Goal: Find specific page/section: Find specific page/section

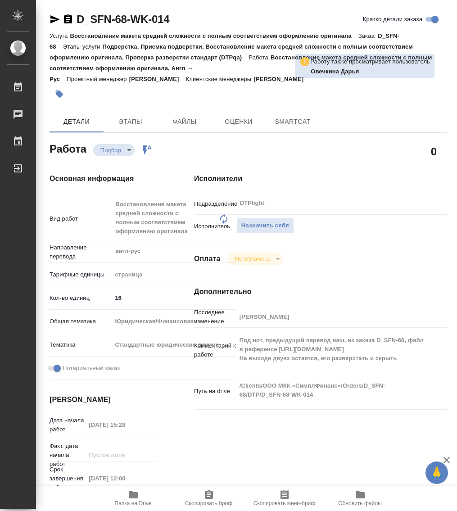
type textarea "x"
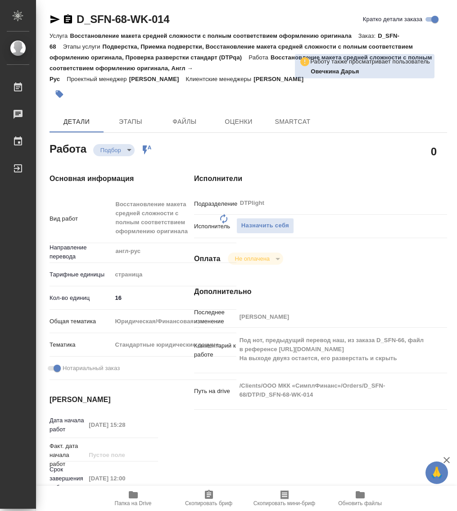
type textarea "x"
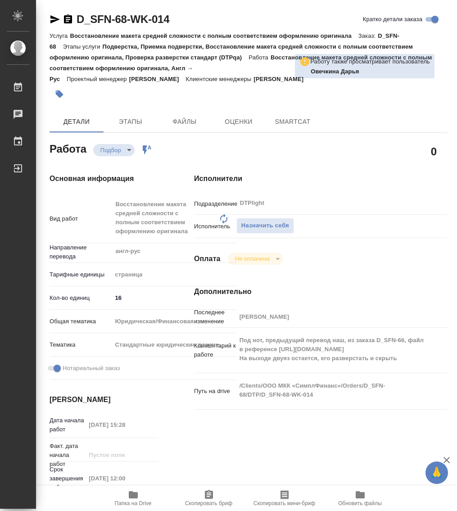
type textarea "x"
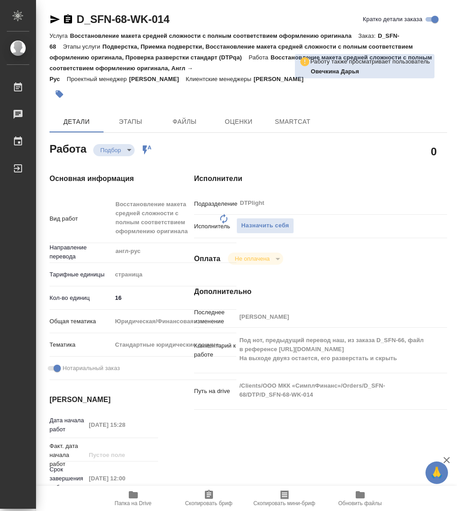
type textarea "x"
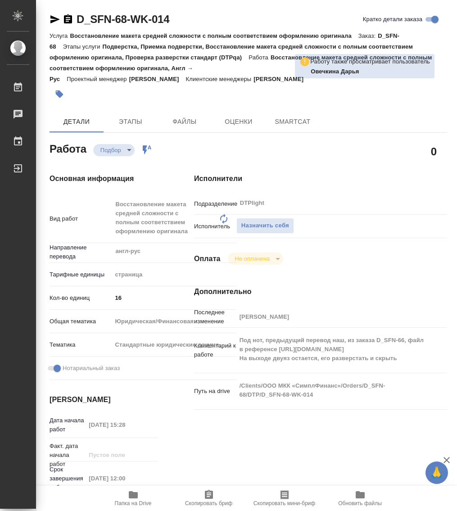
type textarea "x"
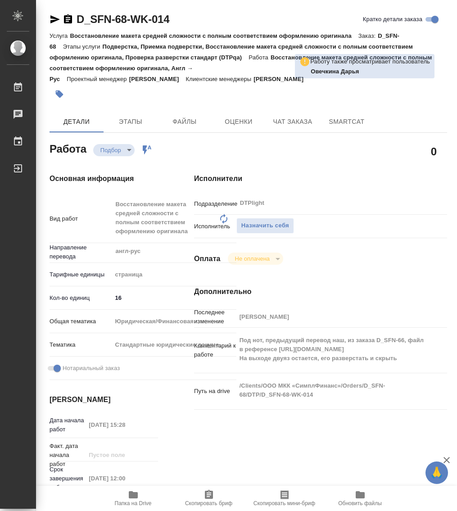
type textarea "x"
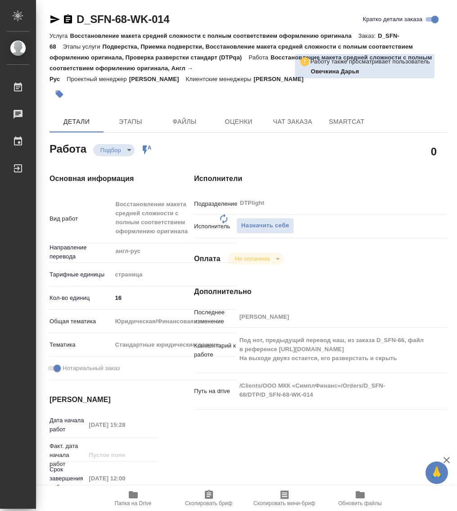
type textarea "x"
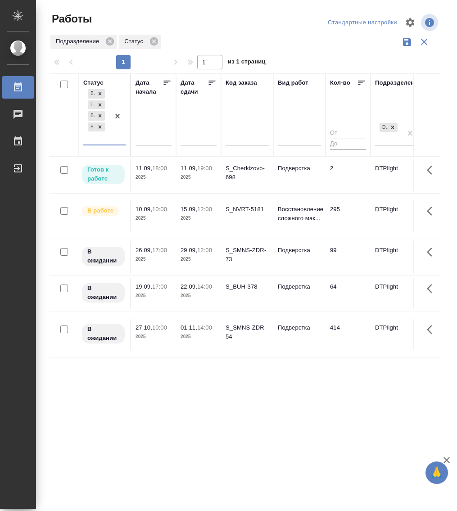
click at [191, 173] on p "2025" at bounding box center [199, 177] width 36 height 9
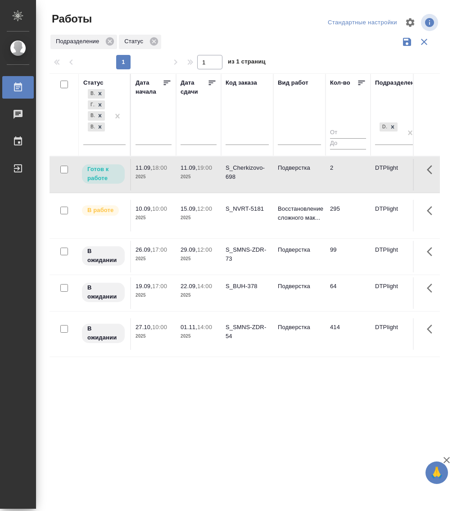
click at [191, 172] on p "2025" at bounding box center [199, 176] width 36 height 9
click at [99, 142] on div "В работе [PERSON_NAME] к работе Выполнен В ожидании" at bounding box center [96, 115] width 26 height 57
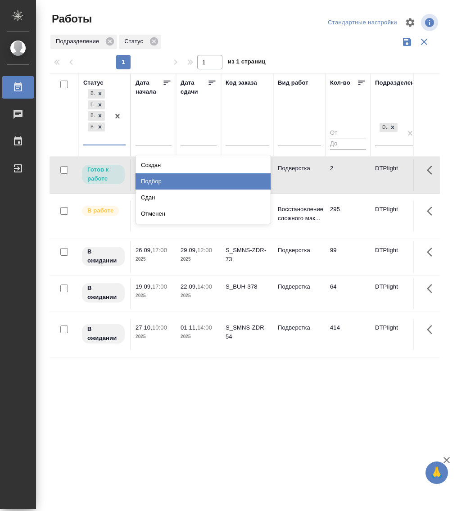
click at [156, 179] on div "Подбор" at bounding box center [203, 181] width 135 height 16
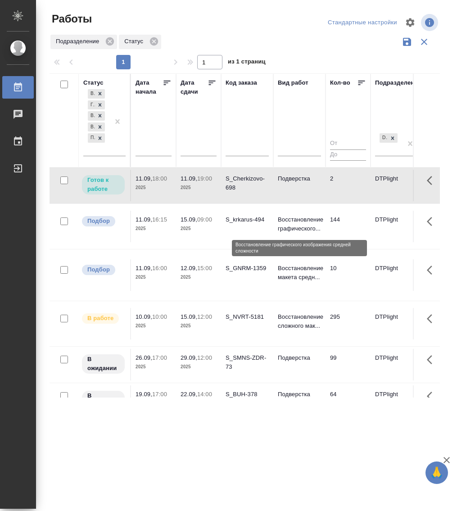
scroll to position [337, 0]
click at [301, 222] on p "Восстановление графического..." at bounding box center [299, 225] width 43 height 18
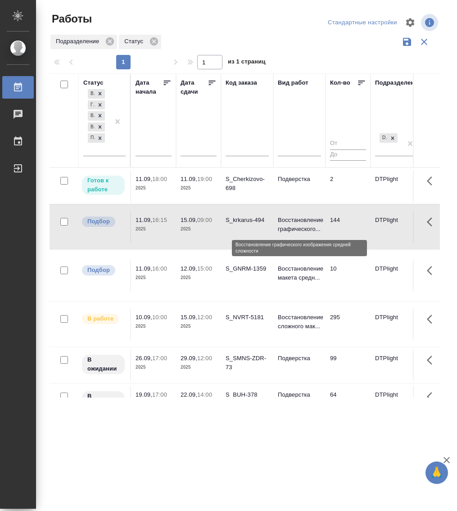
click at [301, 222] on p "Восстановление графического..." at bounding box center [299, 225] width 43 height 18
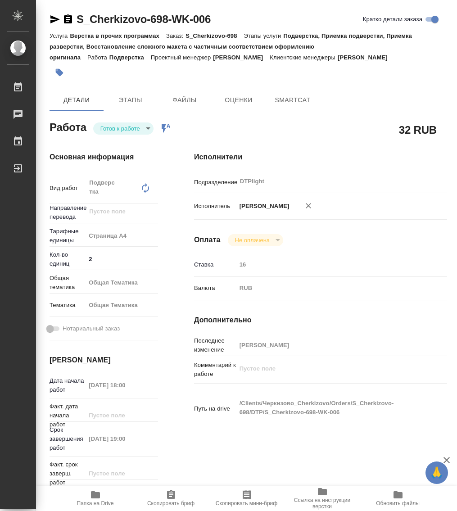
type textarea "x"
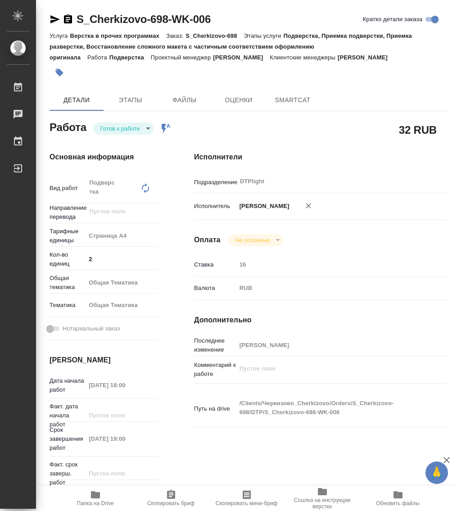
type textarea "x"
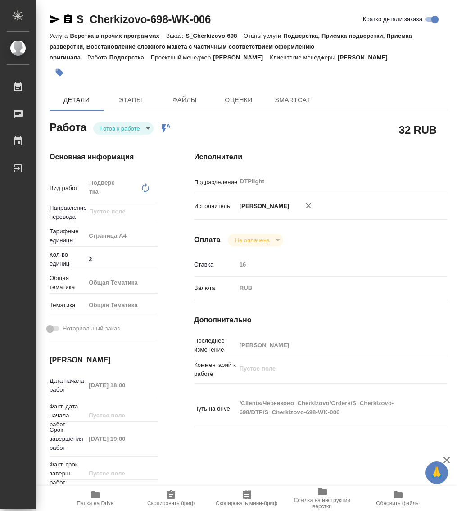
type textarea "x"
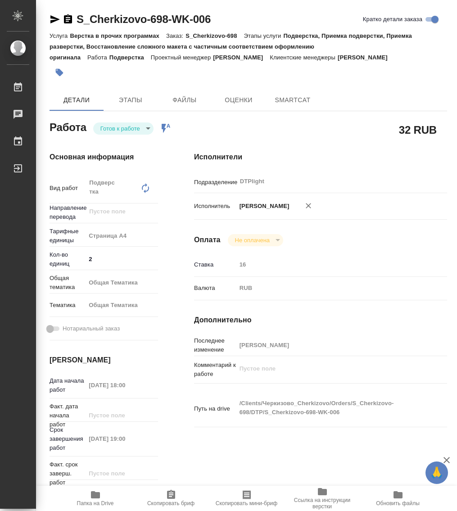
type textarea "x"
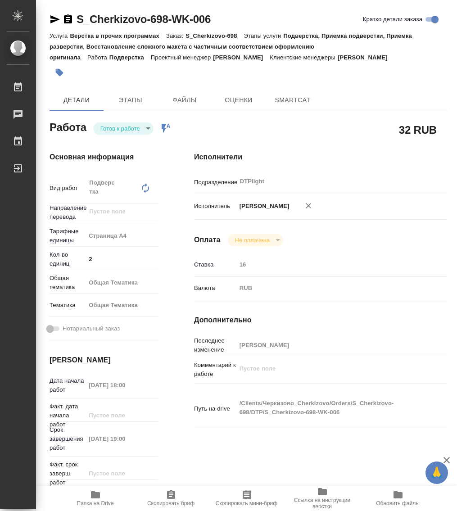
type textarea "x"
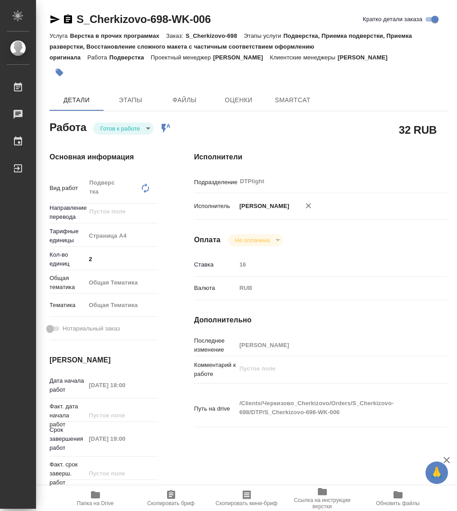
type textarea "x"
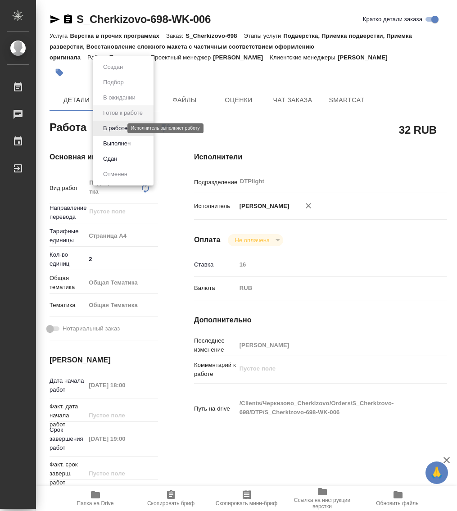
click at [118, 127] on body "🙏 .cls-1 fill:#fff; AWATERA Работы Чаты График Выйти S_Cherkizovo-698-WK-006 Кр…" at bounding box center [228, 255] width 457 height 511
type textarea "x"
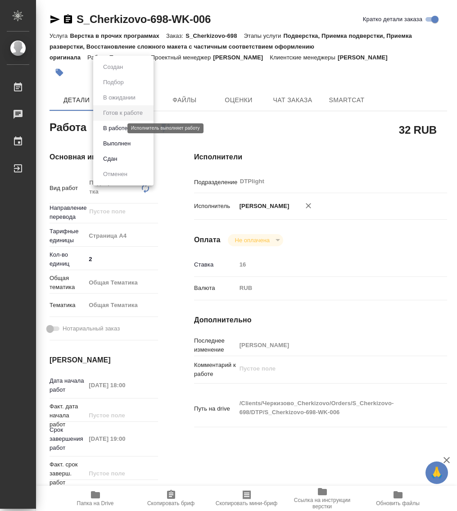
type textarea "x"
click at [120, 132] on button "В работе" at bounding box center [115, 128] width 30 height 10
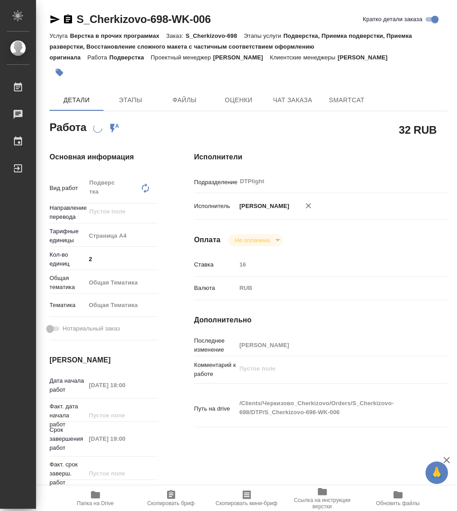
type textarea "x"
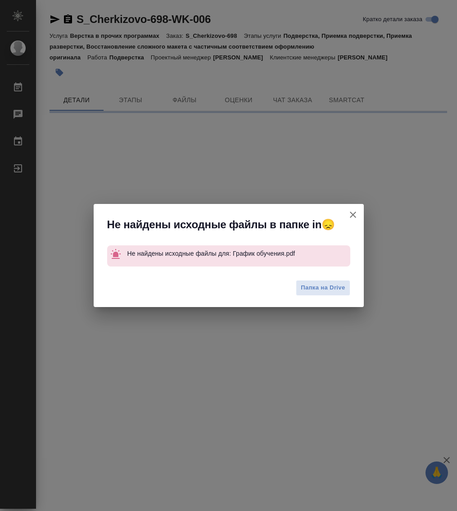
click at [70, 19] on div "Не найдены исходные файлы в папке in😞 Не найдены исходные файлы для: График обу…" at bounding box center [228, 255] width 457 height 511
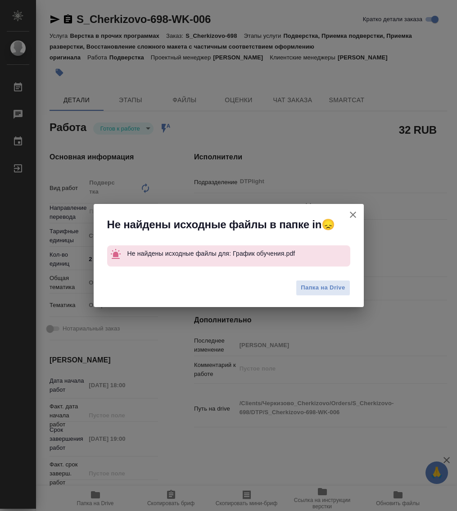
type textarea "x"
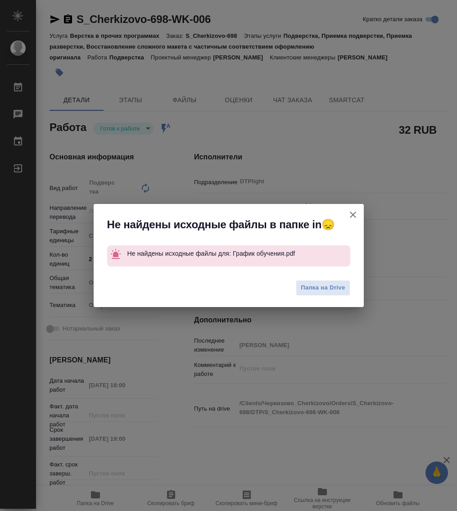
type textarea "x"
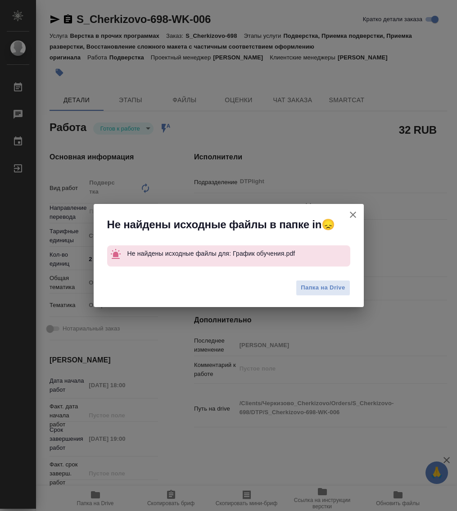
type textarea "x"
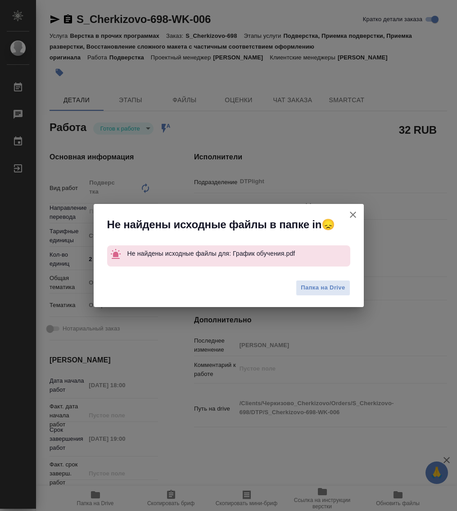
click at [350, 214] on icon "button" at bounding box center [353, 214] width 11 height 11
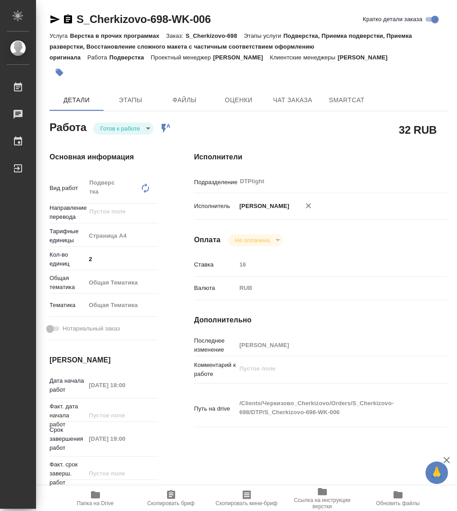
type textarea "x"
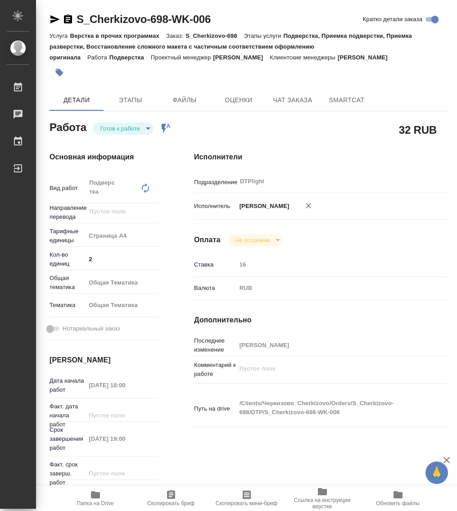
click at [71, 17] on icon "button" at bounding box center [68, 18] width 8 height 9
click at [103, 498] on span "Папка на Drive" at bounding box center [95, 497] width 65 height 17
type textarea "x"
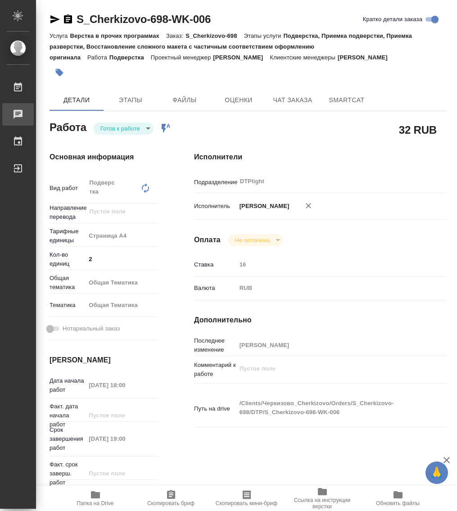
type textarea "x"
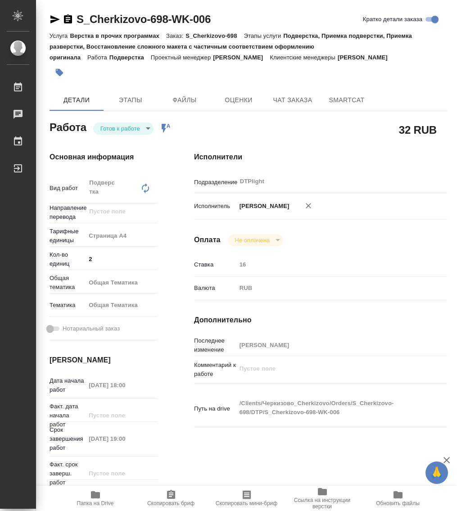
type textarea "x"
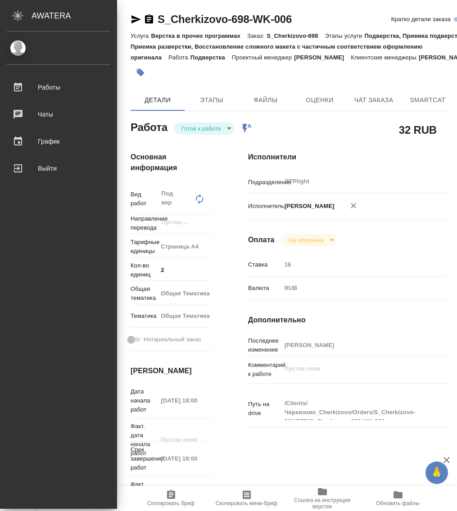
type textarea "x"
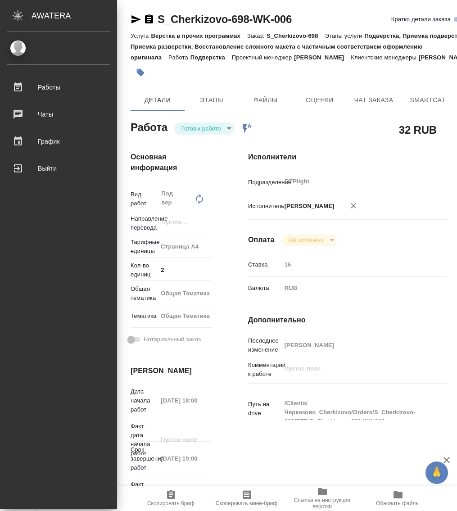
type textarea "x"
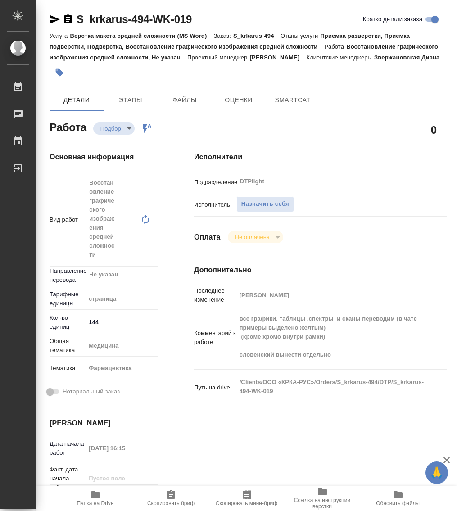
type textarea "x"
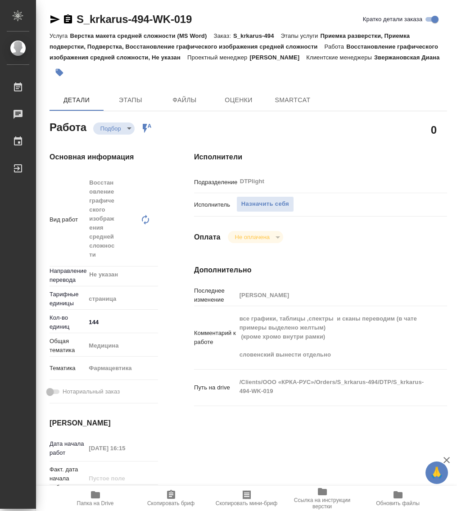
type textarea "x"
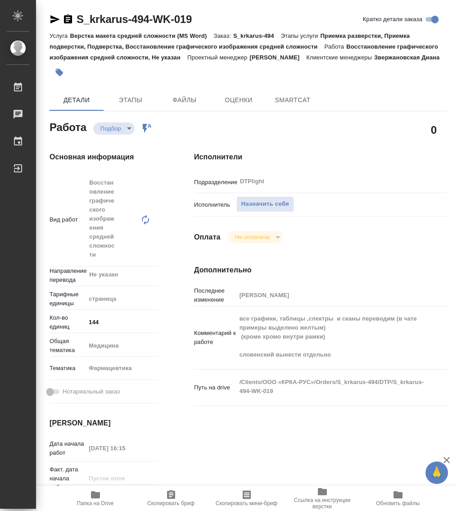
type textarea "x"
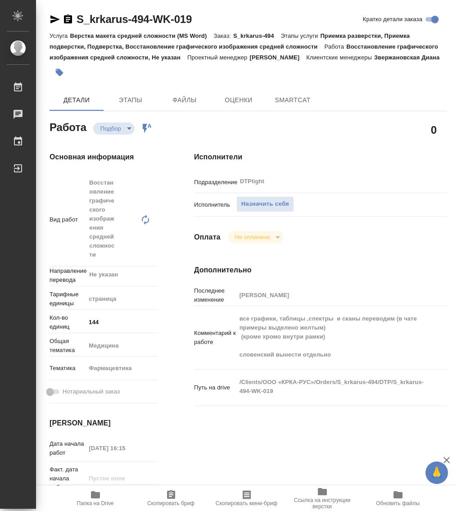
type textarea "x"
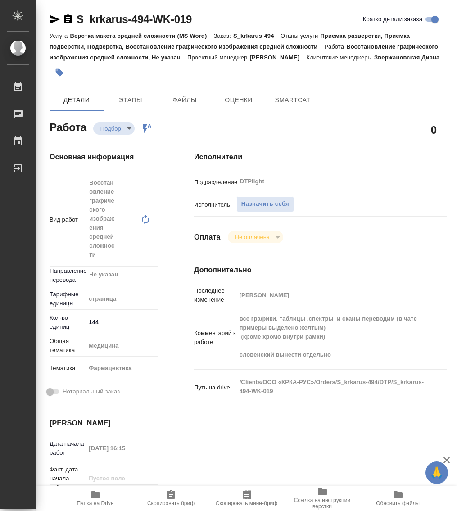
type textarea "x"
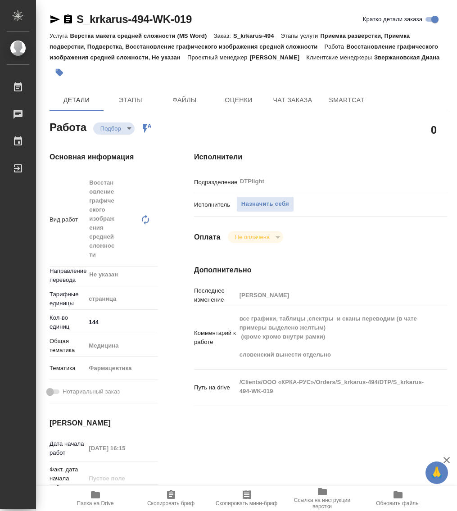
type textarea "x"
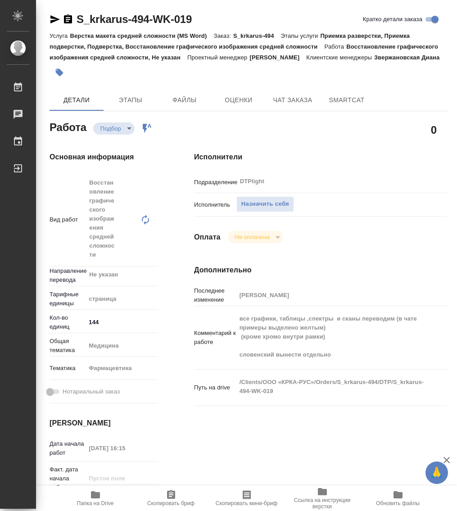
type textarea "x"
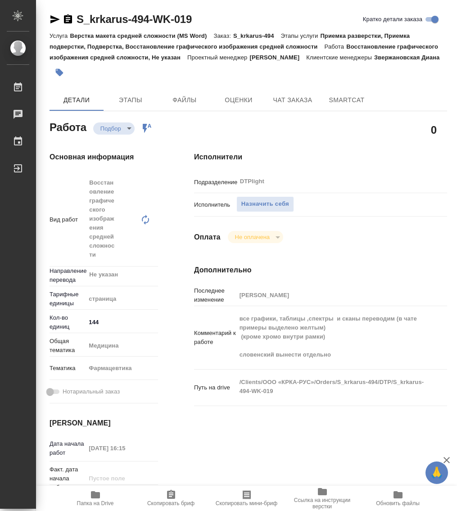
click at [94, 495] on icon "button" at bounding box center [95, 494] width 9 height 7
